Goal: Information Seeking & Learning: Learn about a topic

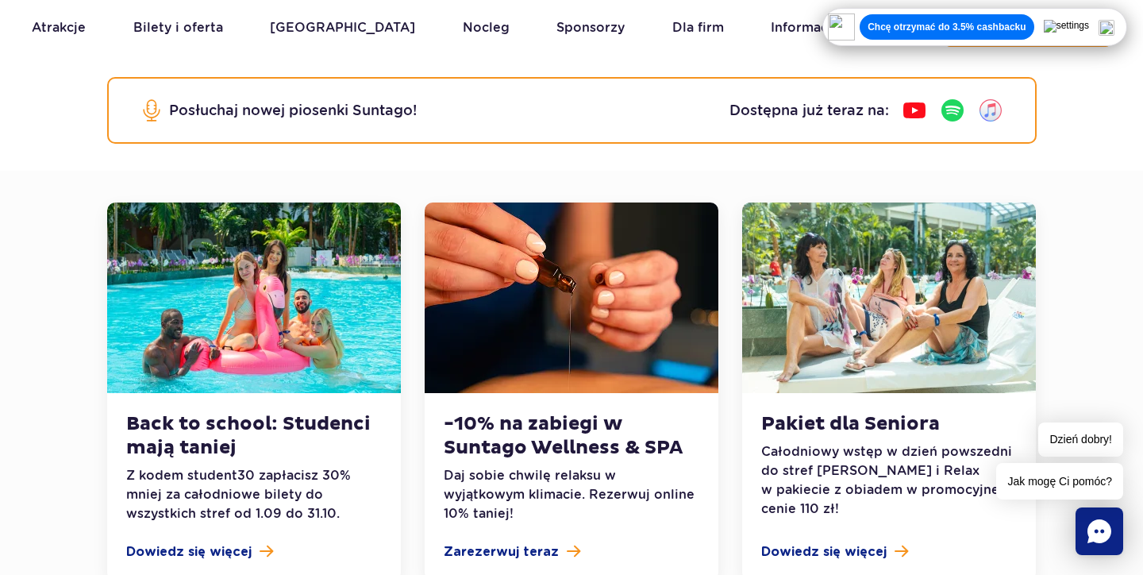
scroll to position [368, 0]
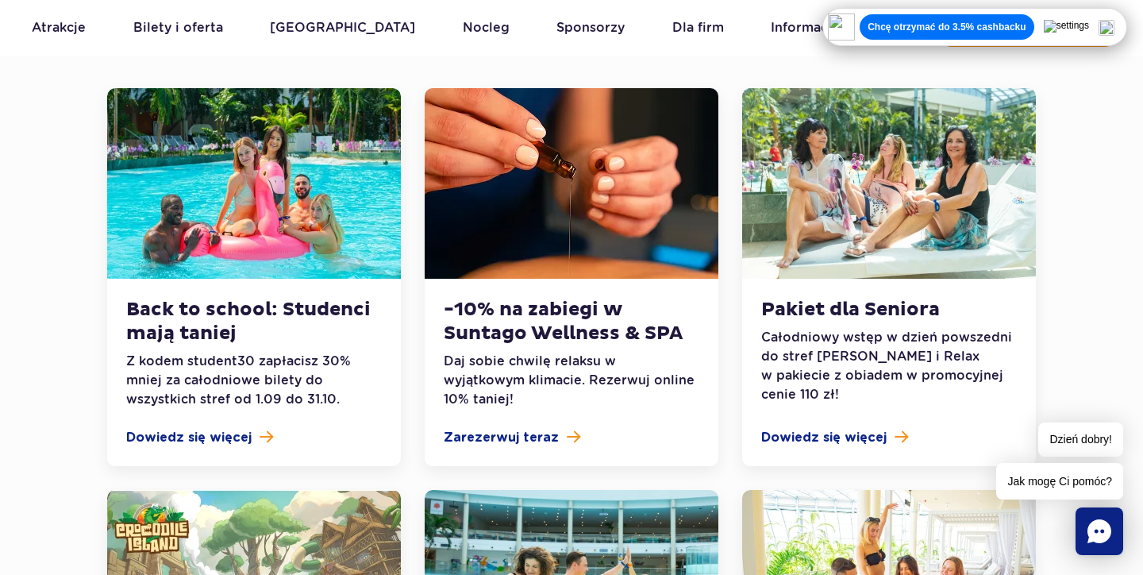
click at [854, 447] on div "Pakiet dla Seniora Całodniowy wstęp w dzień powszedni do stref [PERSON_NAME] i …" at bounding box center [889, 372] width 294 height 187
click at [846, 442] on span "Dowiedz się więcej" at bounding box center [823, 437] width 125 height 19
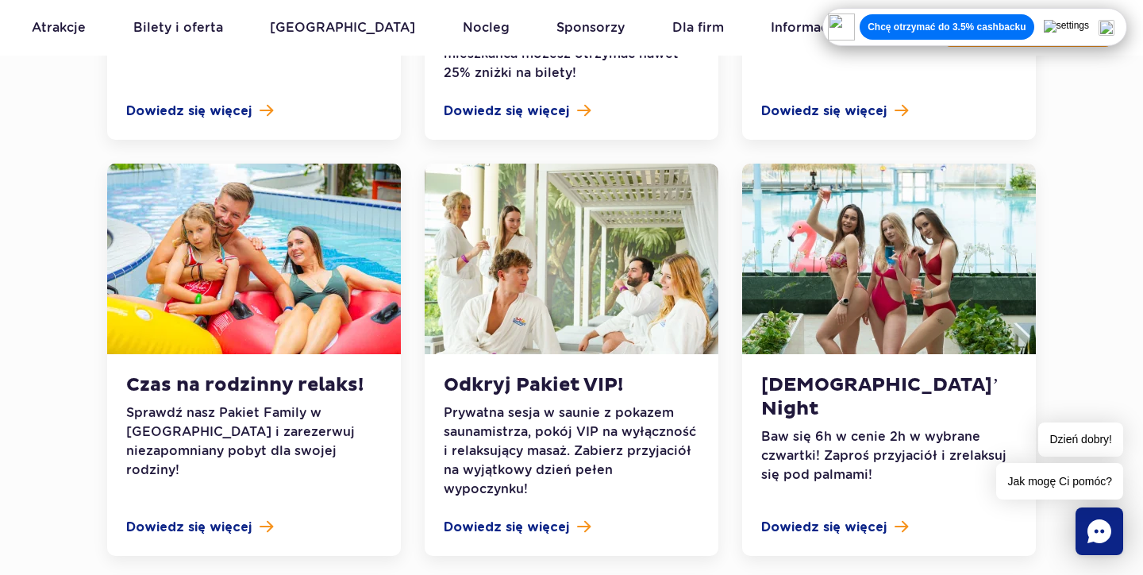
scroll to position [1023, 0]
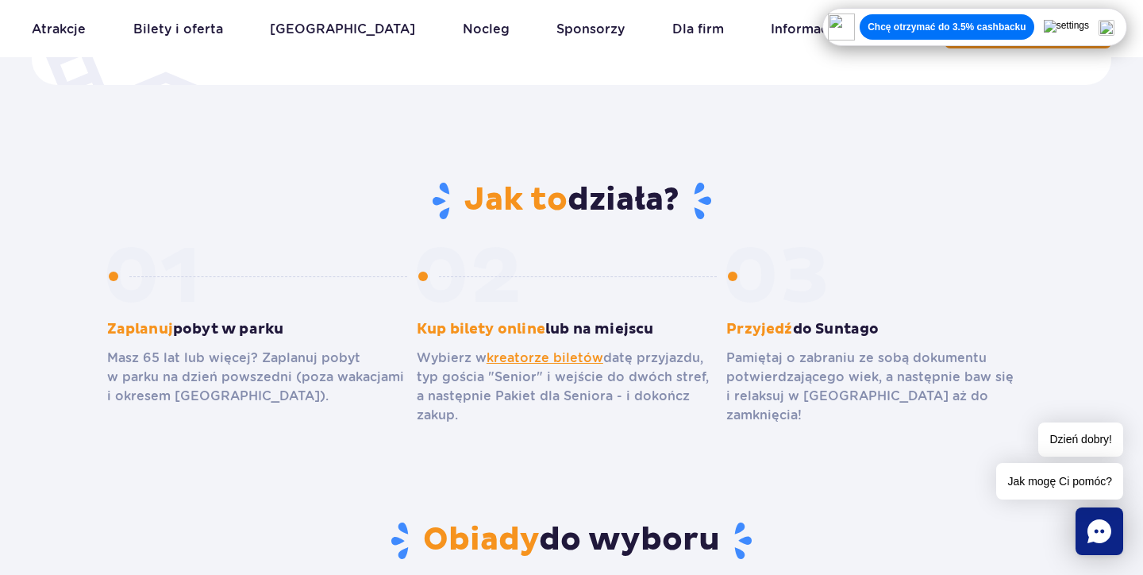
scroll to position [768, 0]
